Goal: Communication & Community: Share content

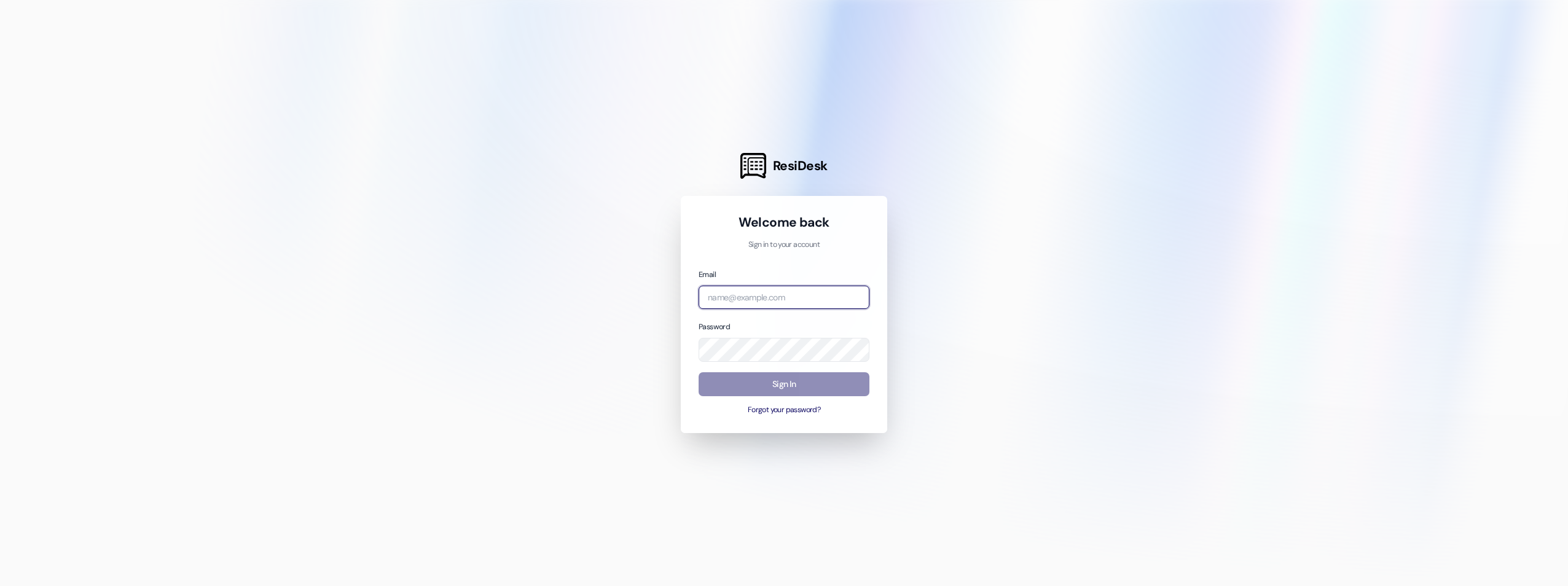
type input "[EMAIL_ADDRESS][DOMAIN_NAME]"
click at [858, 385] on button "Sign In" at bounding box center [784, 384] width 171 height 24
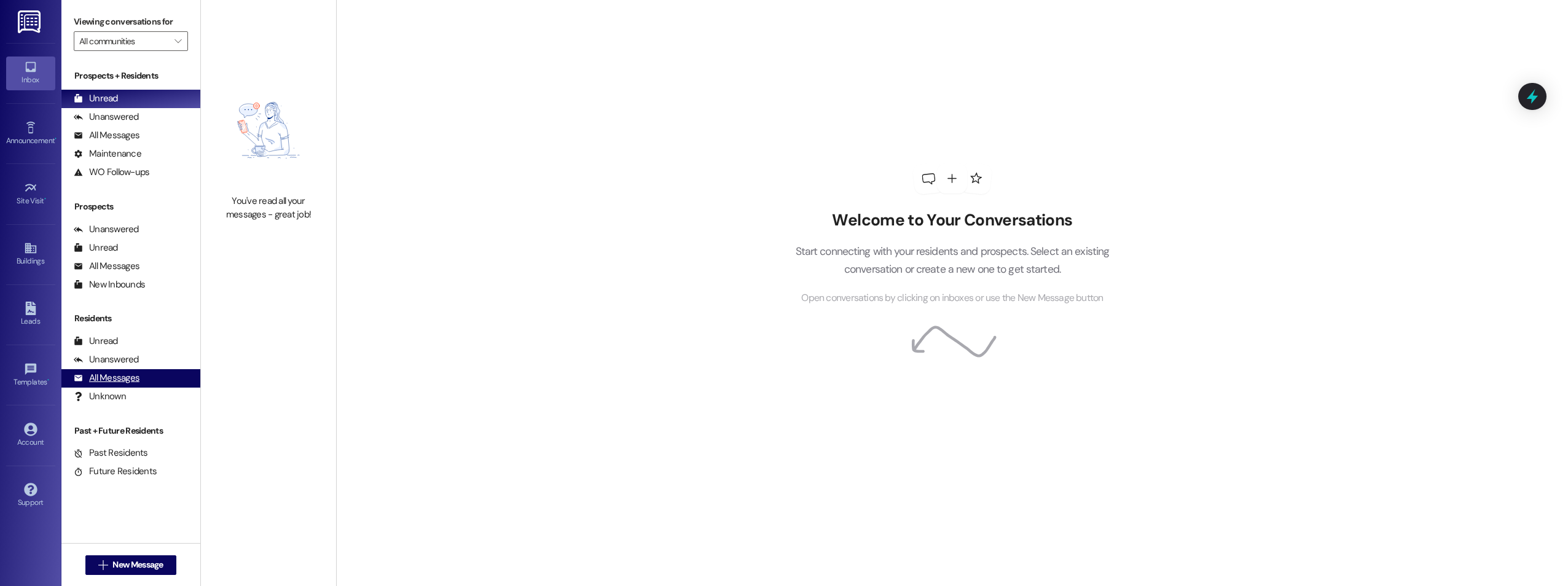
click at [154, 379] on div "All Messages (undefined)" at bounding box center [131, 378] width 138 height 18
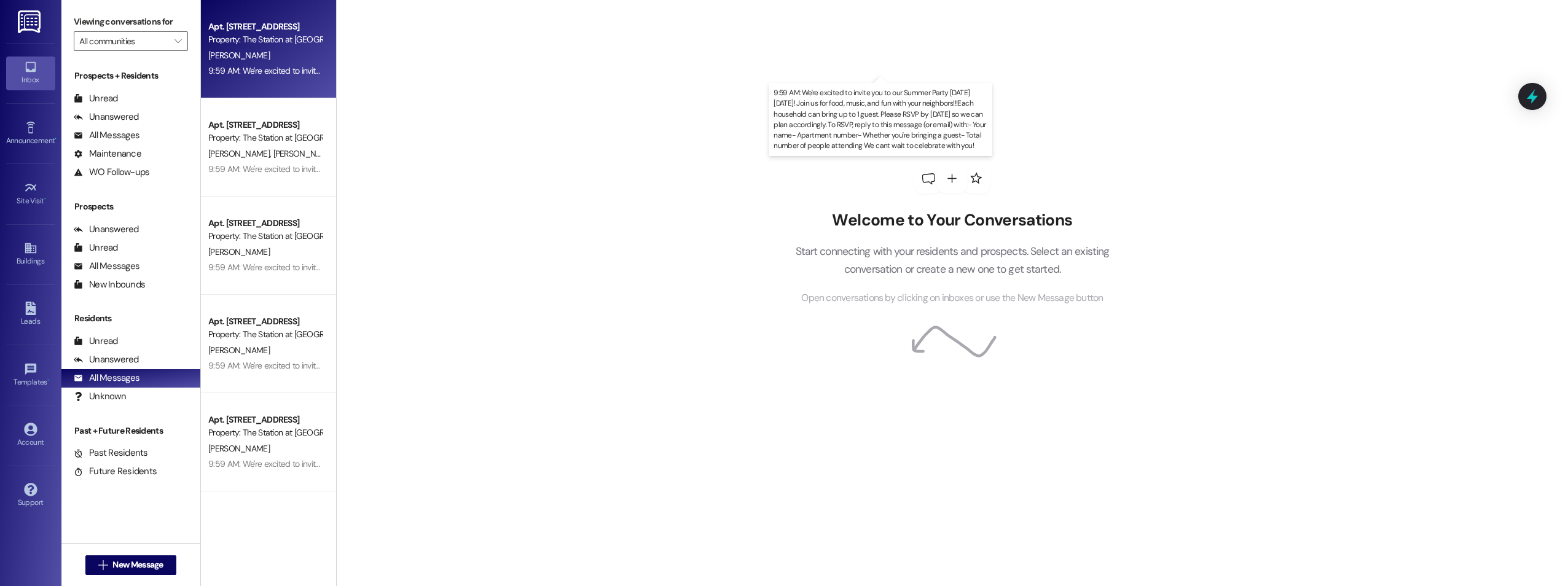
click at [227, 66] on div "9:59 AM: We're excited to invite you to our Summer Party on Thursday, August 28…" at bounding box center [919, 71] width 1423 height 11
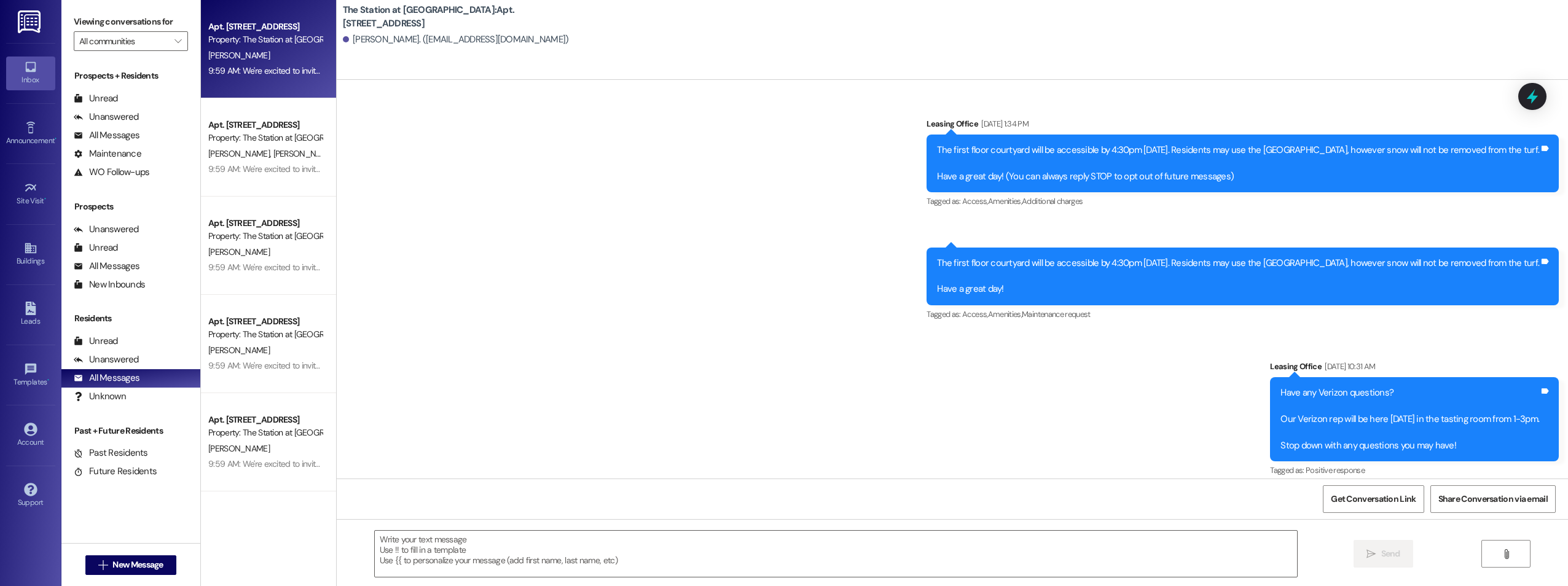
scroll to position [23292, 0]
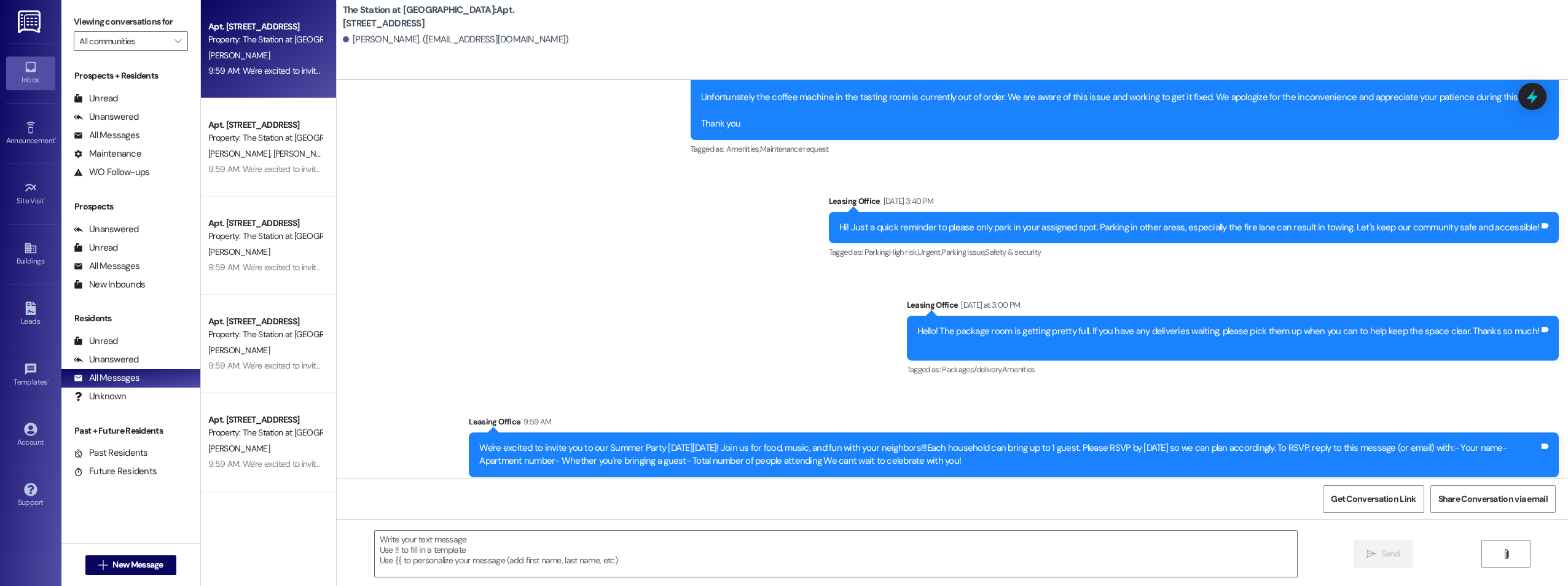
drag, startPoint x: 1007, startPoint y: 435, endPoint x: 462, endPoint y: 417, distance: 545.3
click at [469, 432] on div "We're excited to invite you to our Summer Party on Thursday, August 28th! Join …" at bounding box center [1013, 454] width 1089 height 45
copy div "We're excited to invite you to our Summer Party on Thursday, August 28th! Join …"
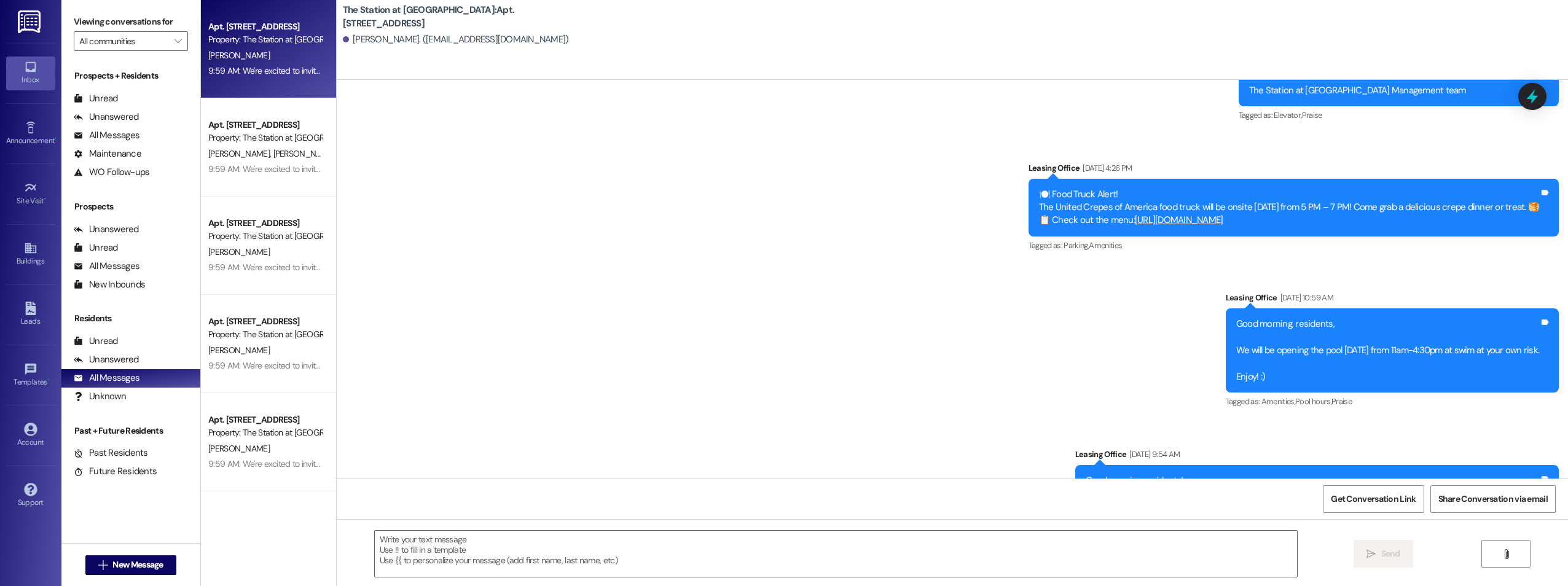
scroll to position [20835, 0]
